Goal: Task Accomplishment & Management: Use online tool/utility

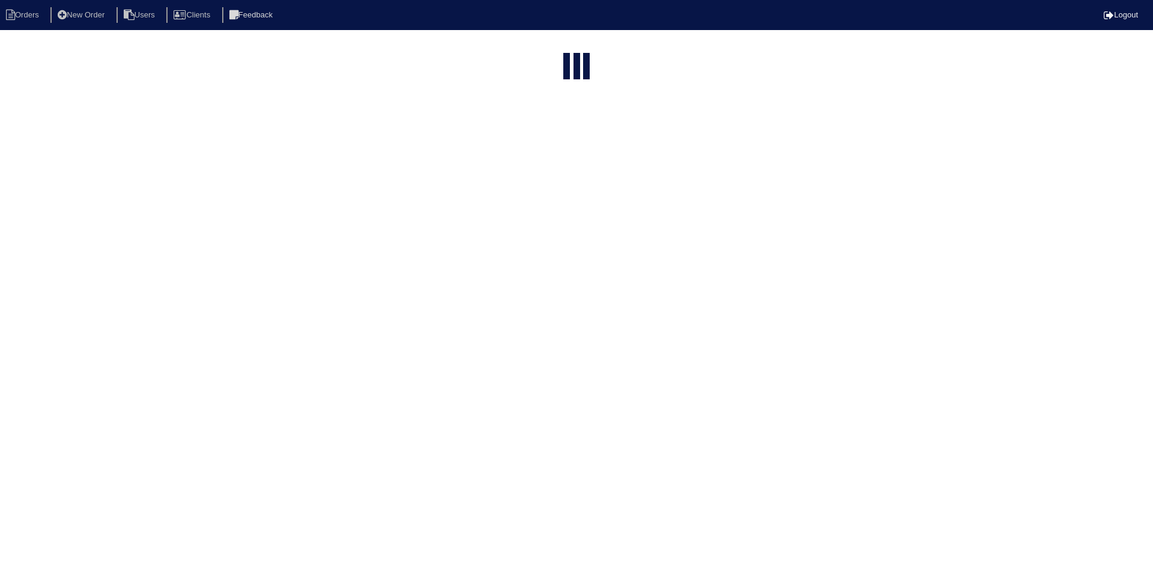
select select "15"
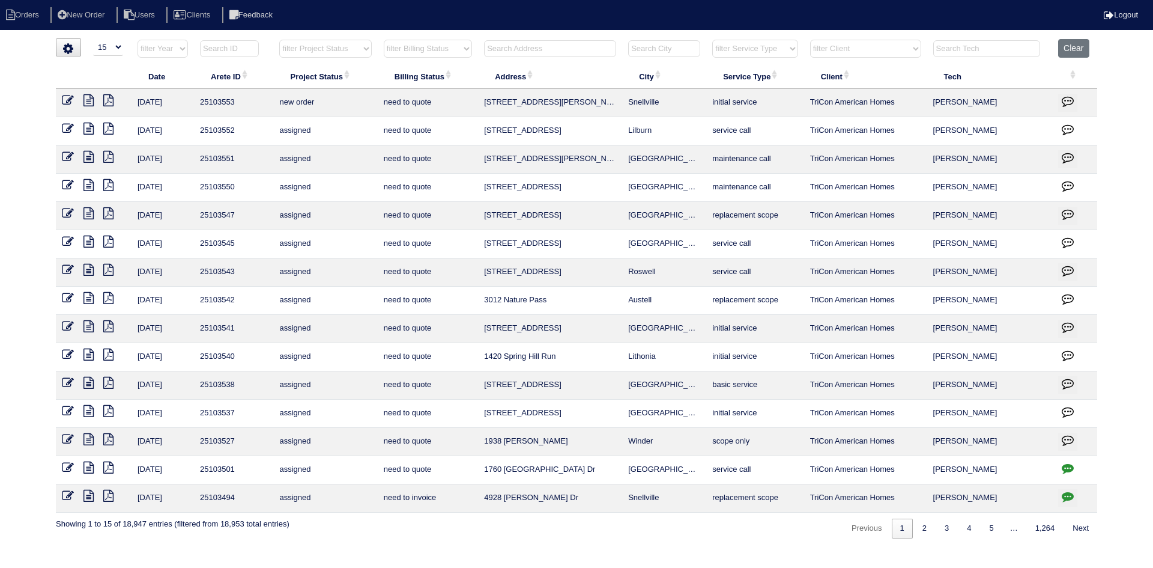
click at [531, 49] on input "text" at bounding box center [550, 48] width 132 height 17
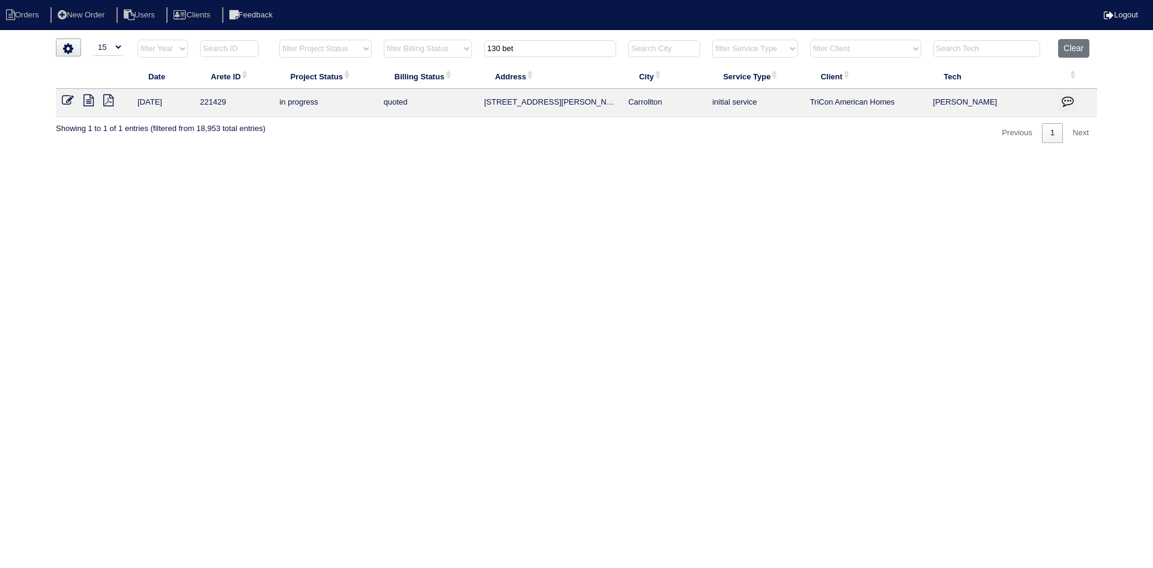
type input "130 bet"
click at [89, 103] on icon at bounding box center [88, 100] width 10 height 12
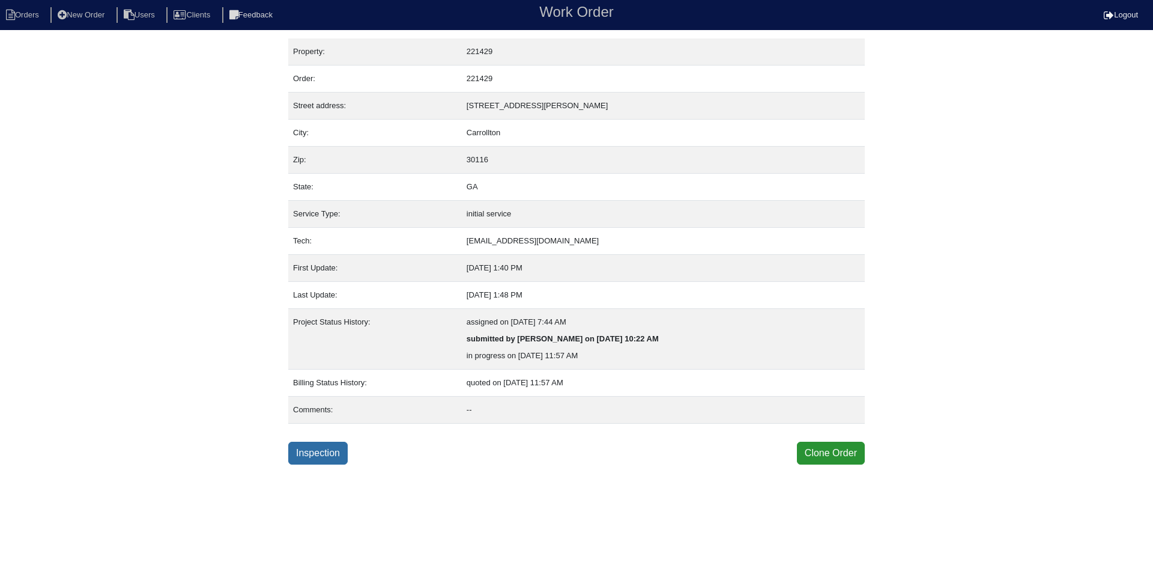
click at [314, 449] on link "Inspection" at bounding box center [317, 452] width 59 height 23
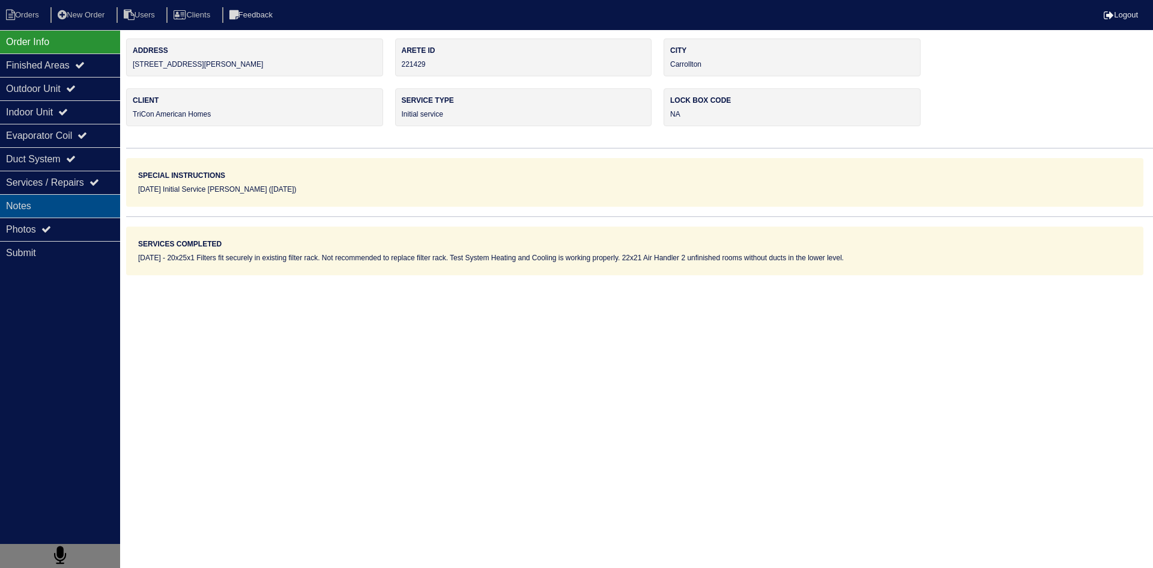
click at [87, 208] on div "Notes" at bounding box center [60, 205] width 120 height 23
type textarea "20x25x1 Filters fit securely in existing filter rack. Not recommended to replac…"
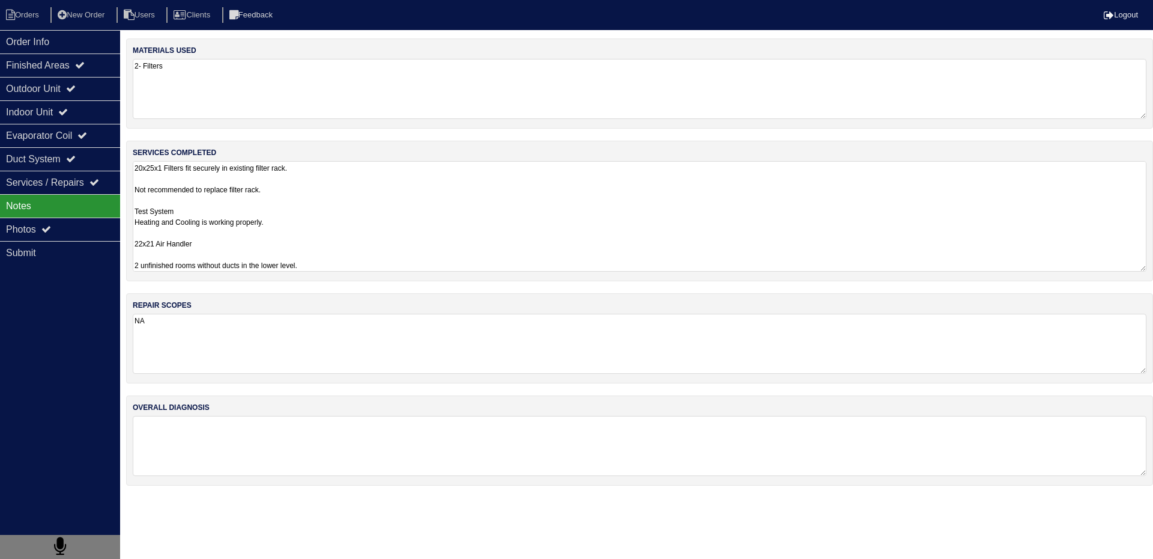
click at [216, 192] on textarea "20x25x1 Filters fit securely in existing filter rack. Not recommended to replac…" at bounding box center [640, 216] width 1014 height 111
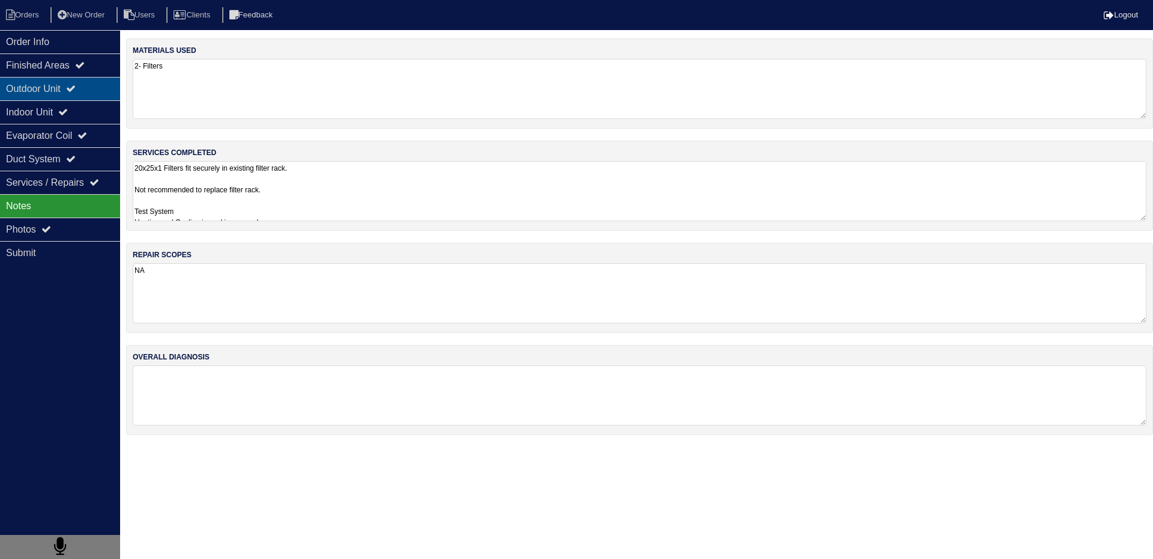
click at [19, 92] on div "Outdoor Unit" at bounding box center [60, 88] width 120 height 23
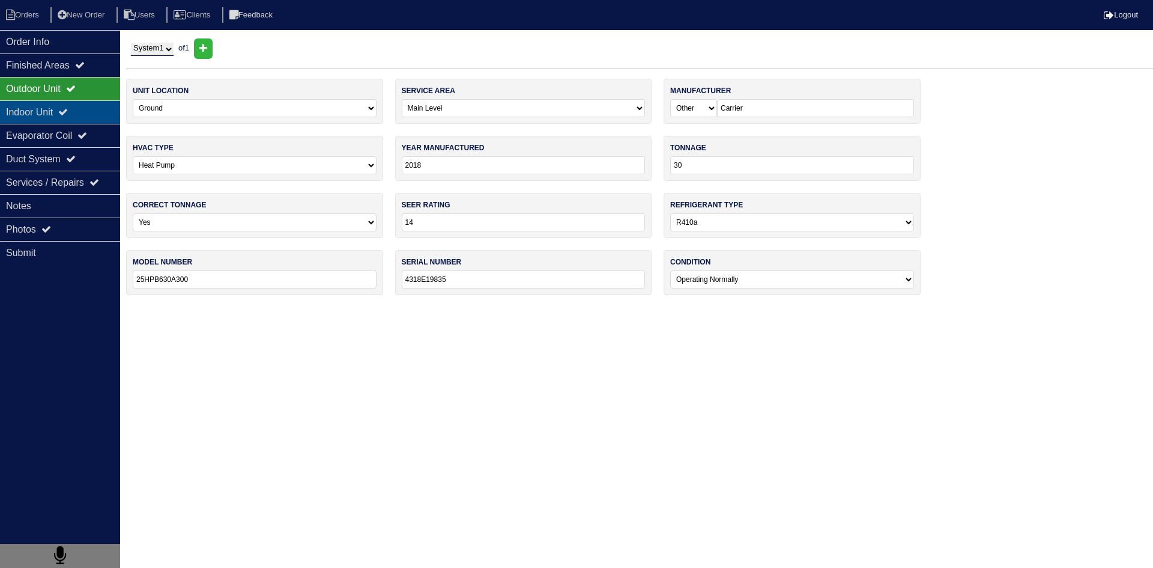
click at [36, 112] on div "Indoor Unit" at bounding box center [60, 111] width 120 height 23
